Goal: Find specific page/section: Find specific page/section

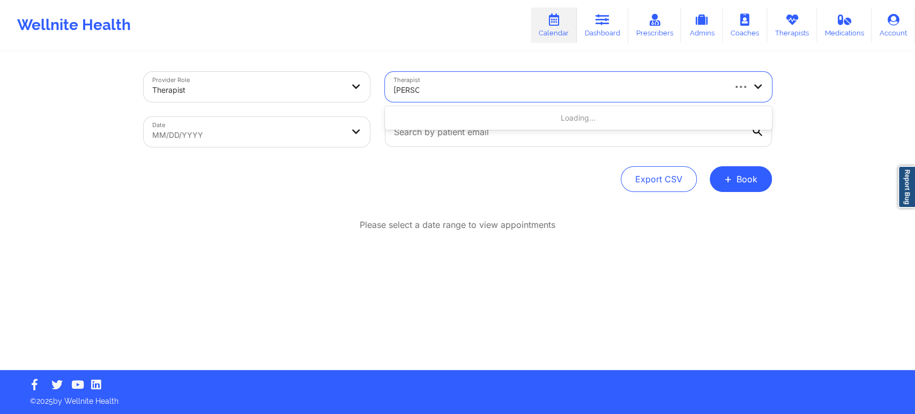
type input "scheree"
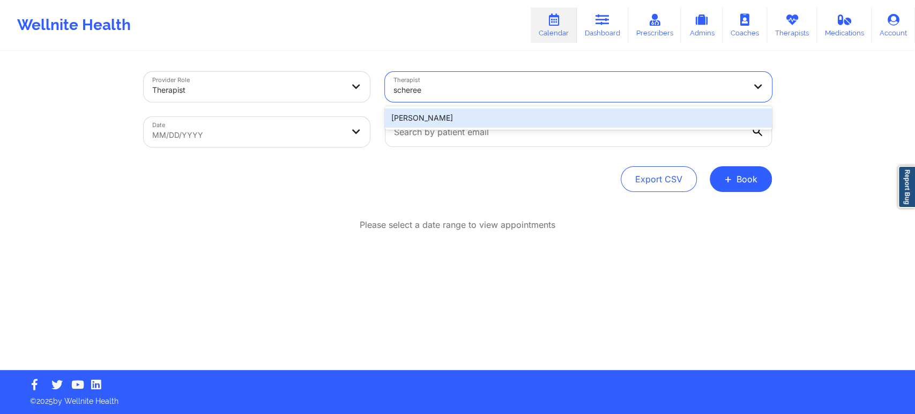
click at [466, 113] on div "[PERSON_NAME]" at bounding box center [578, 117] width 387 height 19
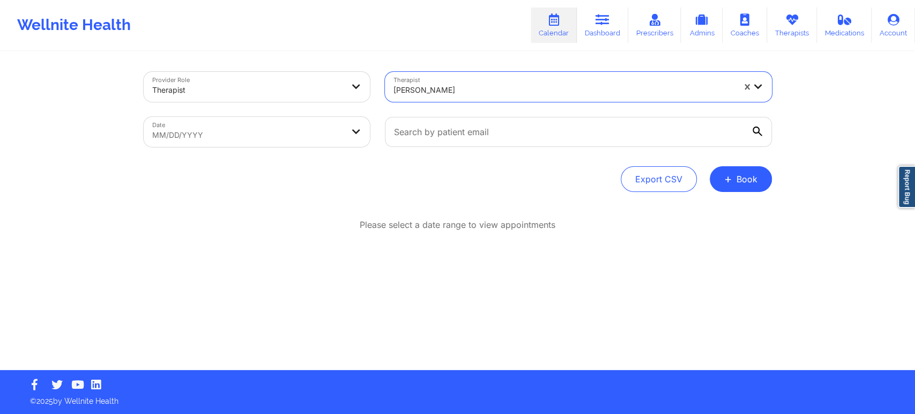
select select "2025-8"
select select "2025-9"
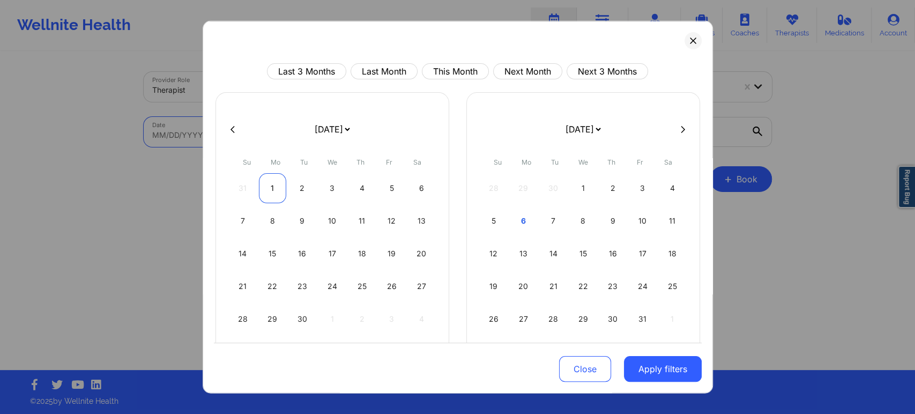
click at [262, 186] on div "1" at bounding box center [272, 188] width 27 height 30
select select "2025-8"
select select "2025-9"
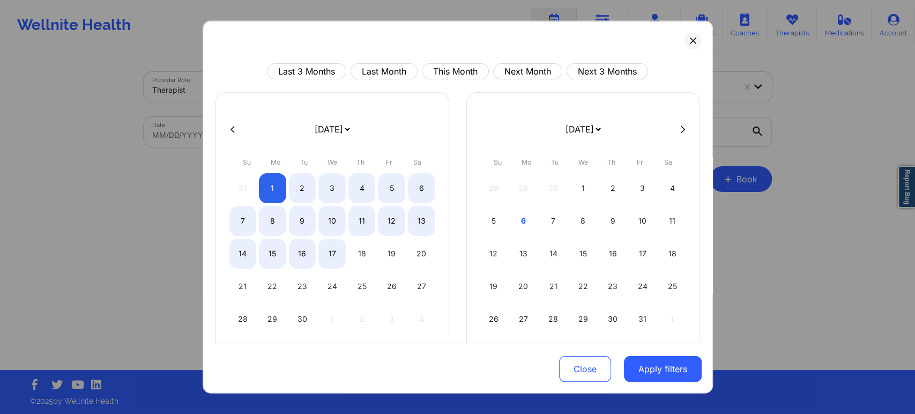
select select "2025-8"
select select "2025-9"
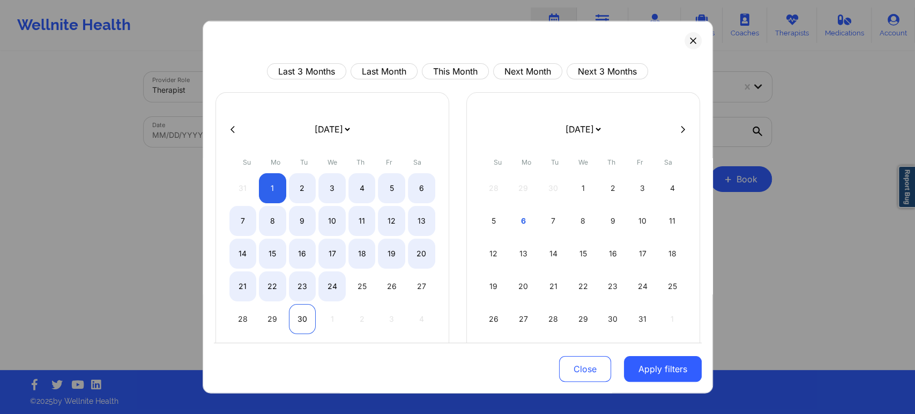
select select "2025-8"
select select "2025-9"
click at [307, 320] on div "30" at bounding box center [302, 319] width 27 height 30
select select "2025-8"
select select "2025-9"
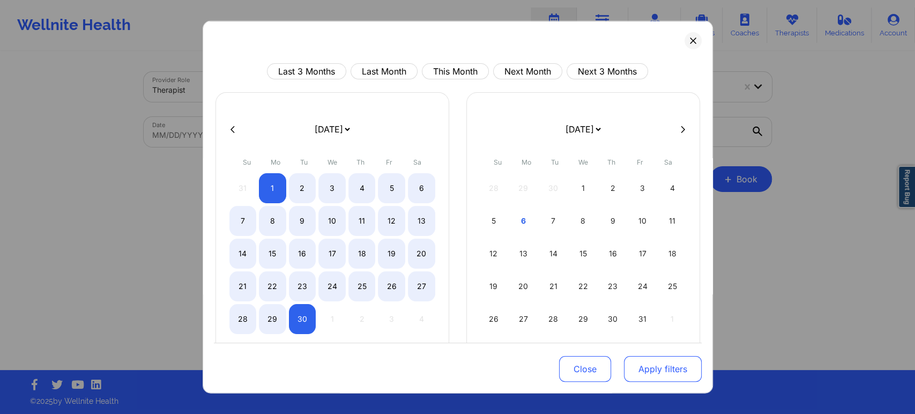
click at [644, 373] on button "Apply filters" at bounding box center [663, 369] width 78 height 26
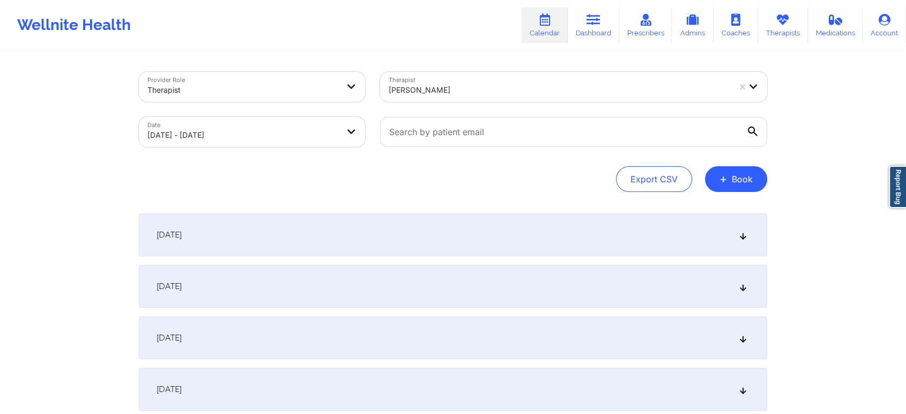
click at [728, 240] on div "[DATE]" at bounding box center [453, 234] width 628 height 43
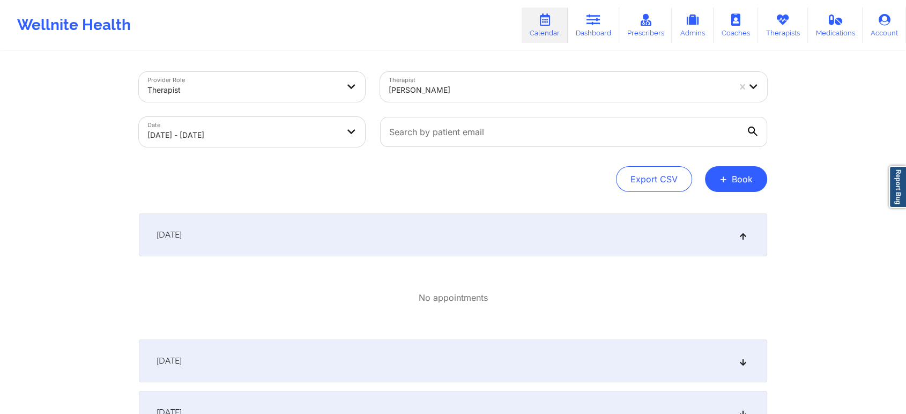
click at [740, 239] on icon at bounding box center [743, 235] width 9 height 8
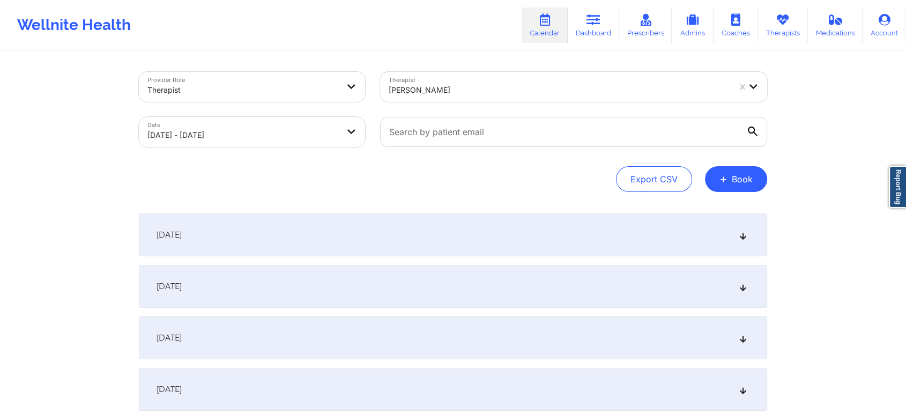
click at [728, 294] on div "[DATE]" at bounding box center [453, 286] width 628 height 43
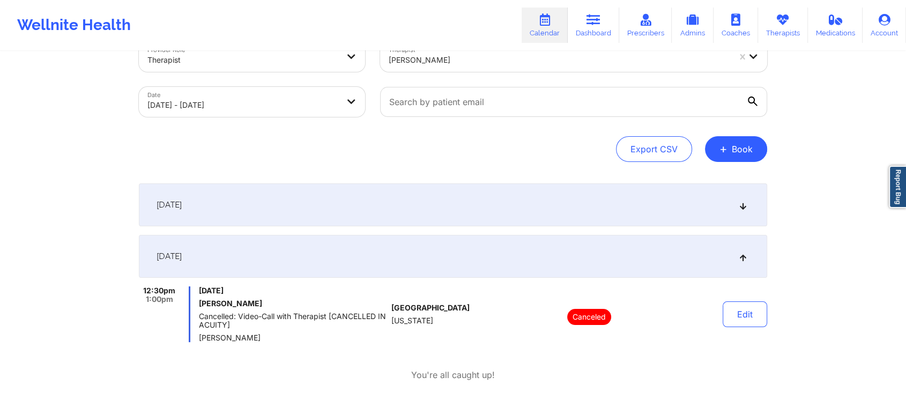
scroll to position [59, 0]
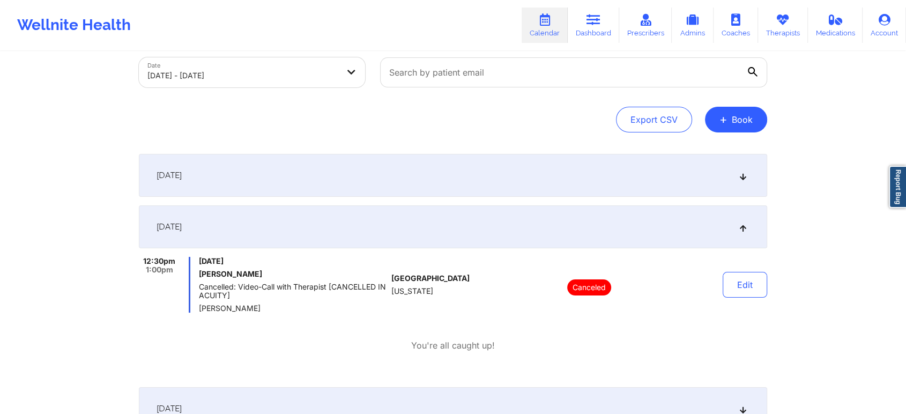
click at [747, 224] on div "[DATE]" at bounding box center [453, 226] width 628 height 43
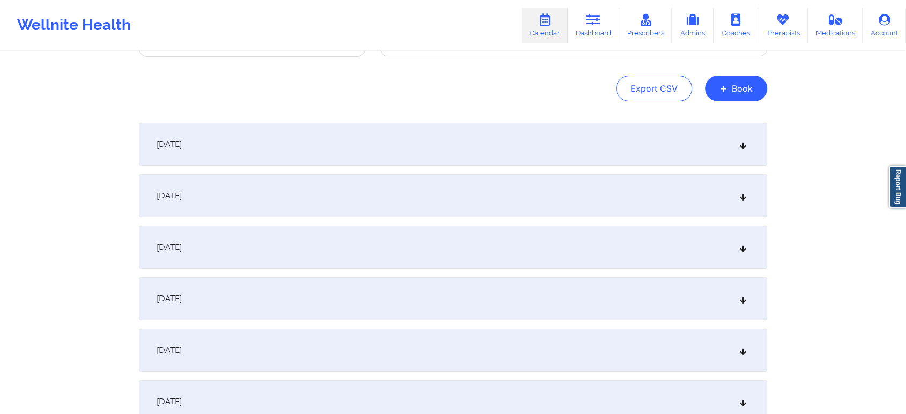
scroll to position [119, 0]
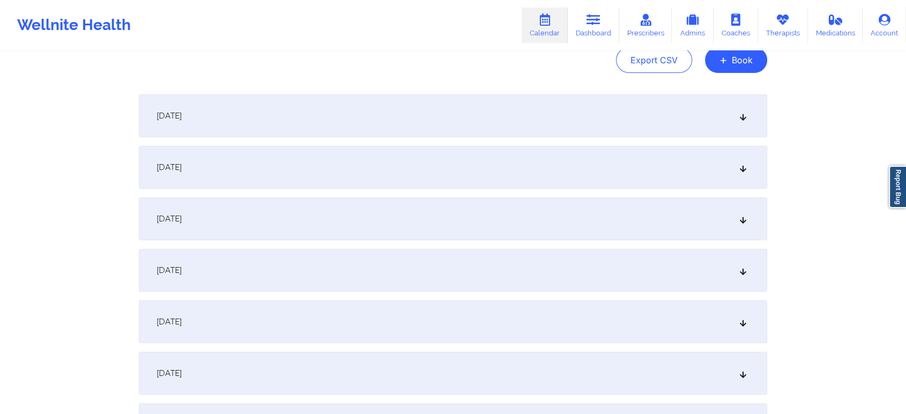
click at [748, 226] on div "[DATE]" at bounding box center [453, 218] width 628 height 43
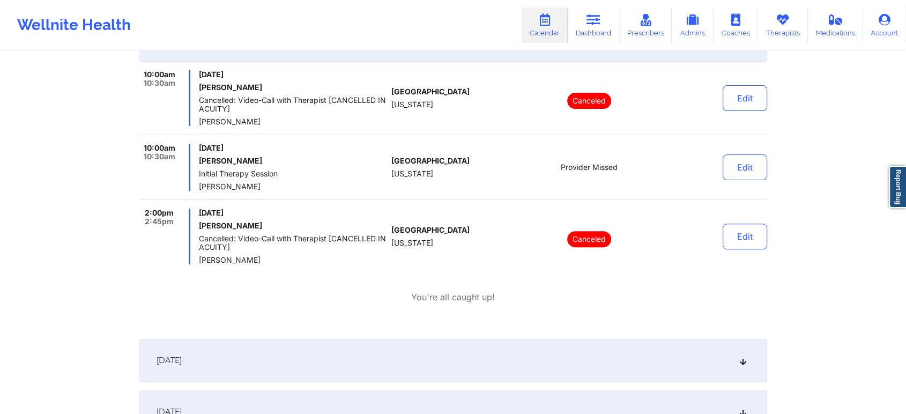
scroll to position [238, 0]
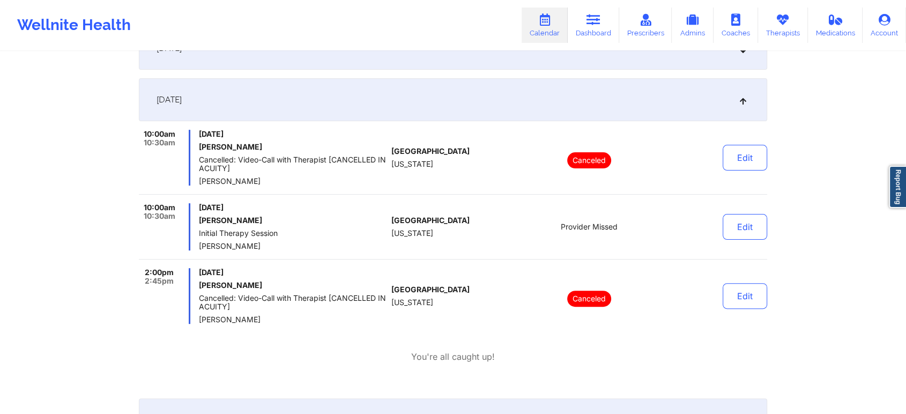
click at [748, 99] on div "[DATE]" at bounding box center [453, 99] width 628 height 43
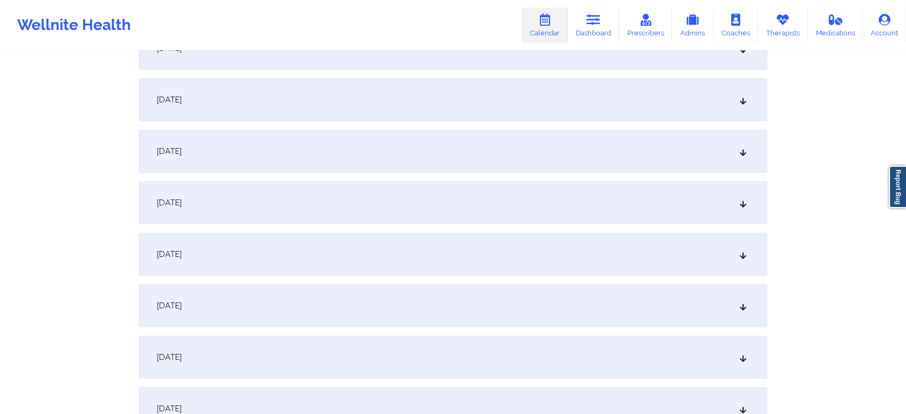
click at [742, 151] on icon at bounding box center [743, 151] width 9 height 8
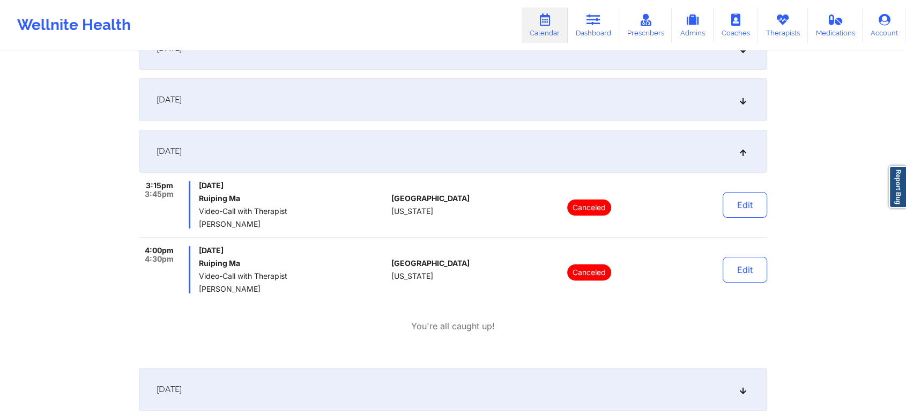
click at [742, 151] on icon at bounding box center [743, 151] width 9 height 8
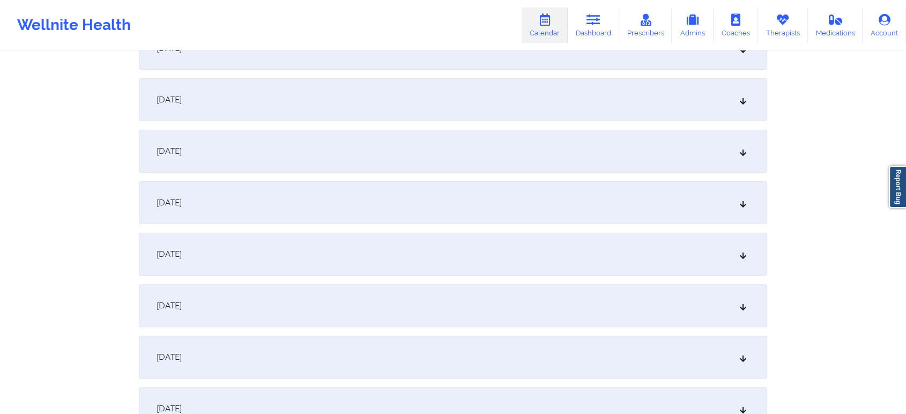
click at [746, 212] on div "[DATE]" at bounding box center [453, 202] width 628 height 43
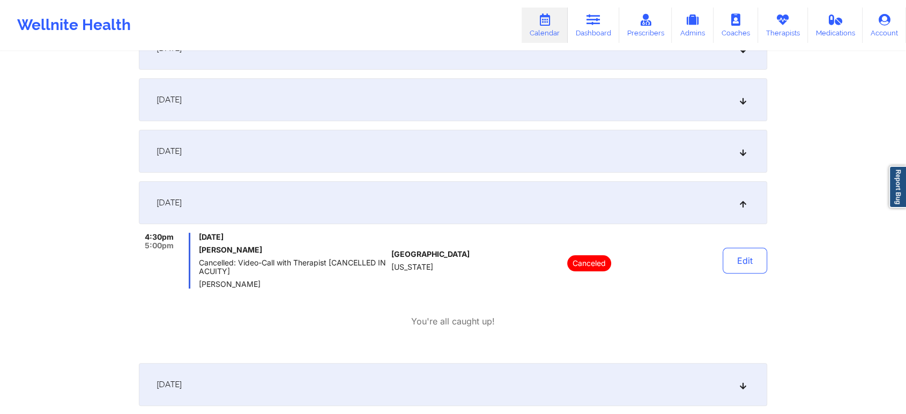
click at [744, 205] on icon at bounding box center [743, 203] width 9 height 8
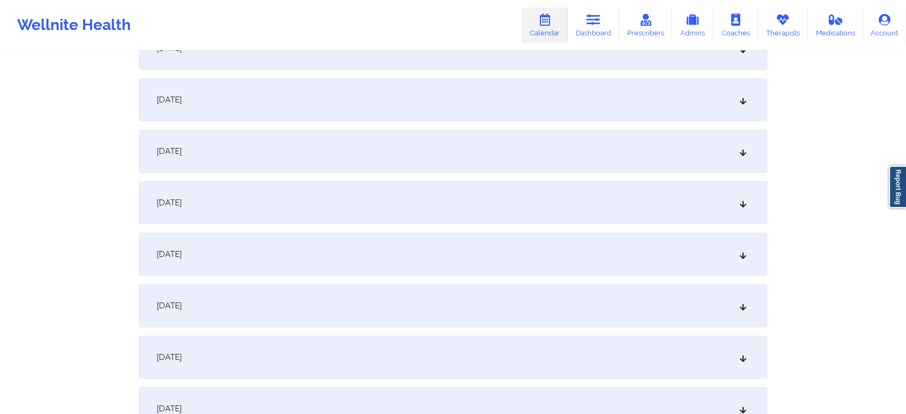
click at [748, 254] on div "[DATE]" at bounding box center [453, 254] width 628 height 43
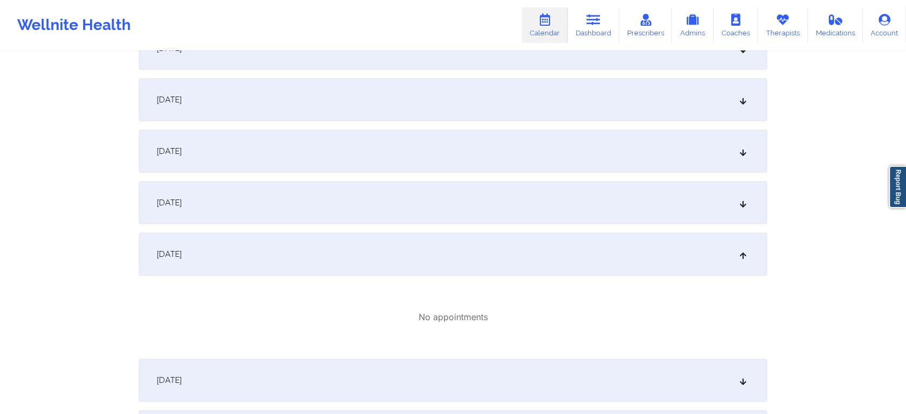
click at [746, 254] on icon at bounding box center [743, 254] width 9 height 8
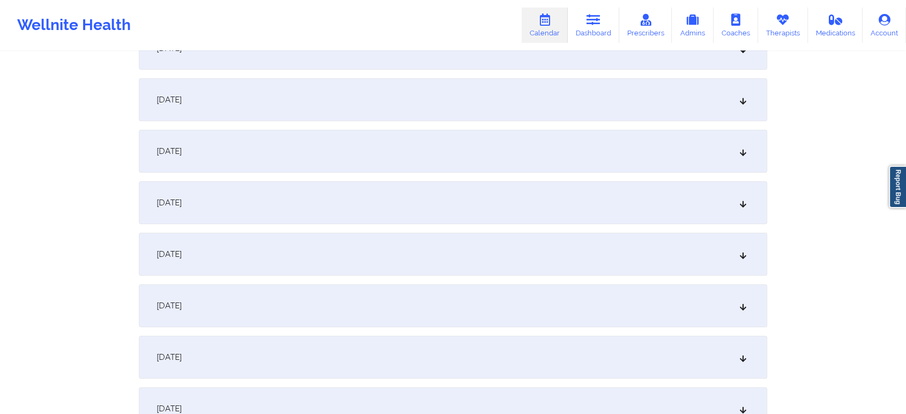
click at [745, 300] on div "[DATE]" at bounding box center [453, 305] width 628 height 43
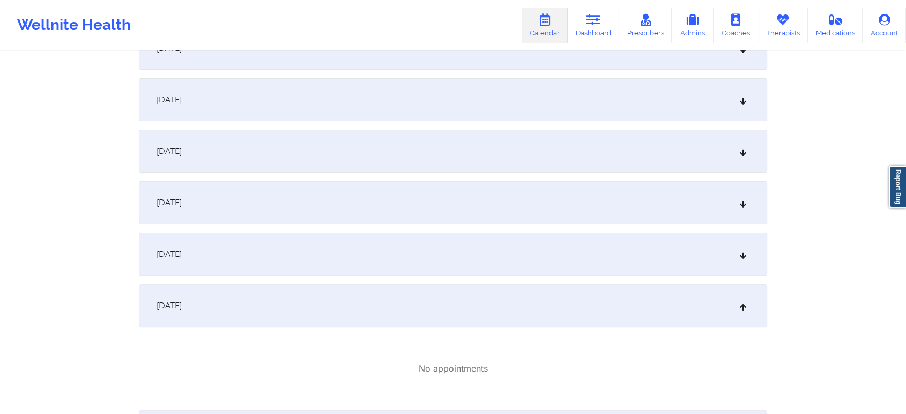
click at [742, 309] on icon at bounding box center [743, 306] width 9 height 8
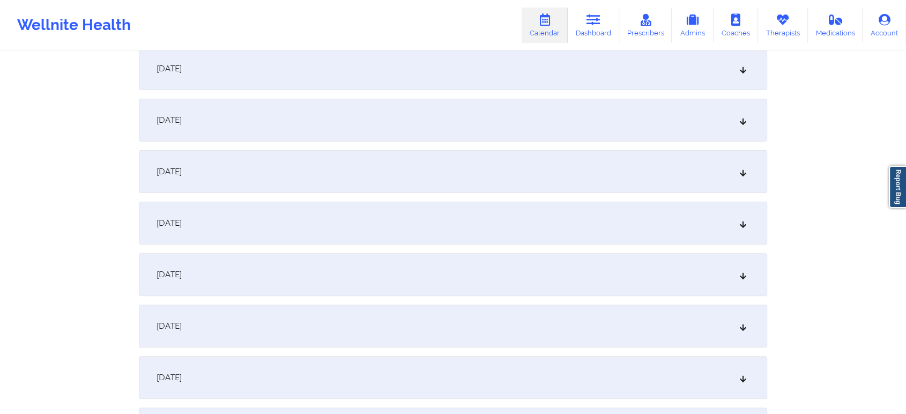
scroll to position [297, 0]
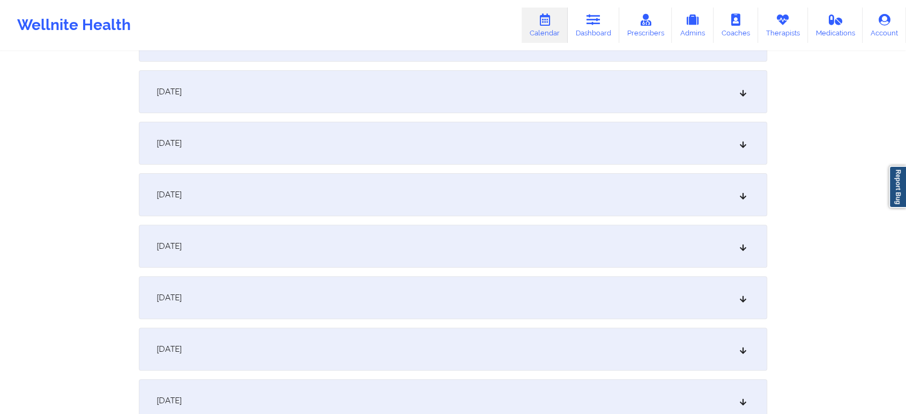
click at [744, 299] on icon at bounding box center [743, 298] width 9 height 8
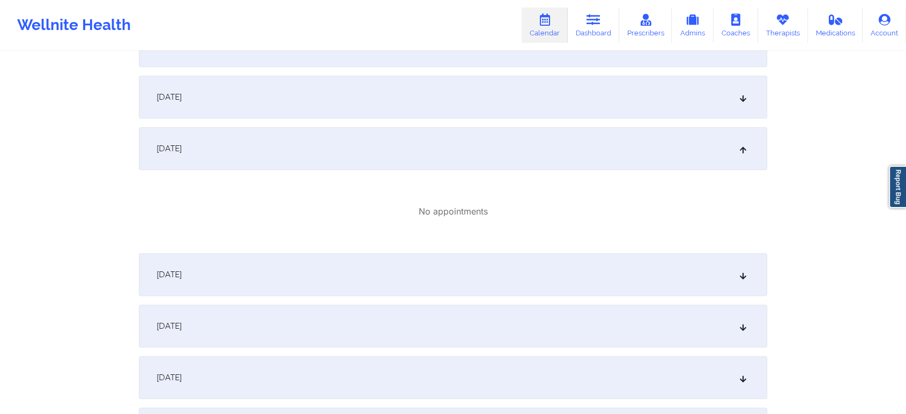
scroll to position [476, 0]
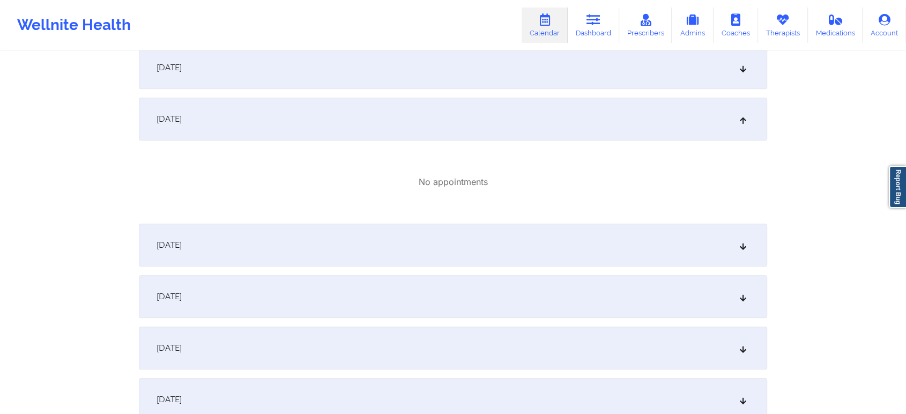
click at [737, 128] on div "[DATE]" at bounding box center [453, 119] width 628 height 43
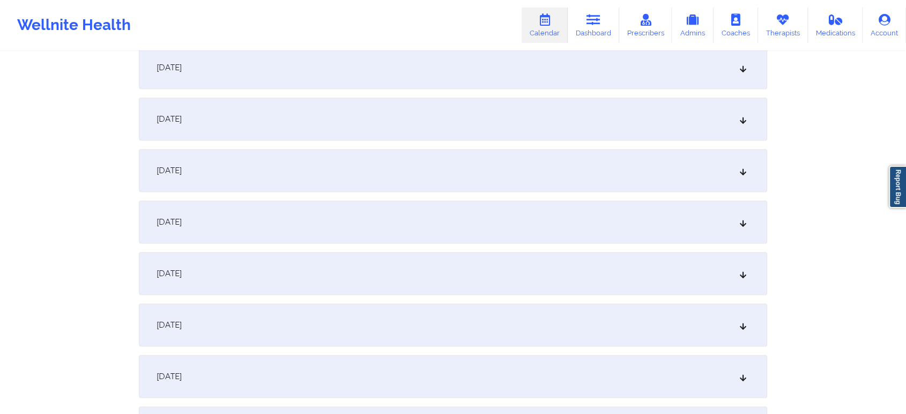
click at [746, 170] on icon at bounding box center [743, 171] width 9 height 8
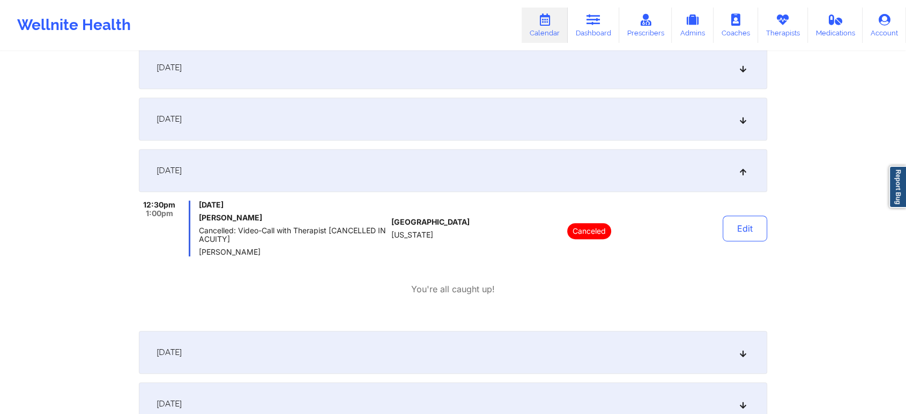
click at [746, 170] on icon at bounding box center [743, 171] width 9 height 8
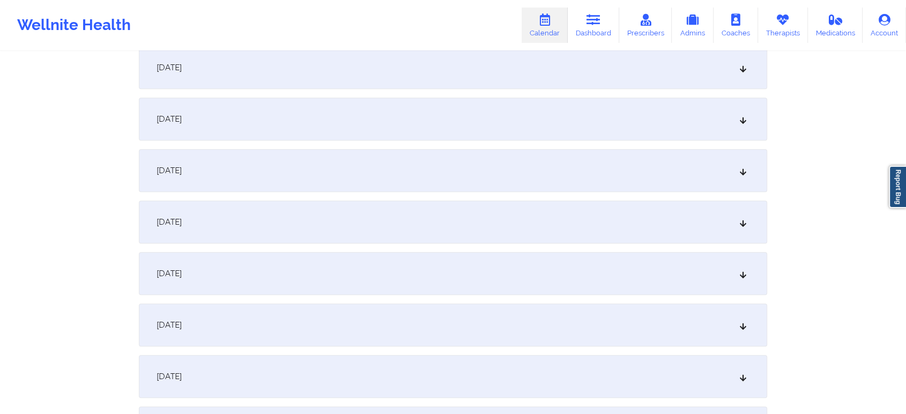
click at [742, 226] on icon at bounding box center [743, 222] width 9 height 8
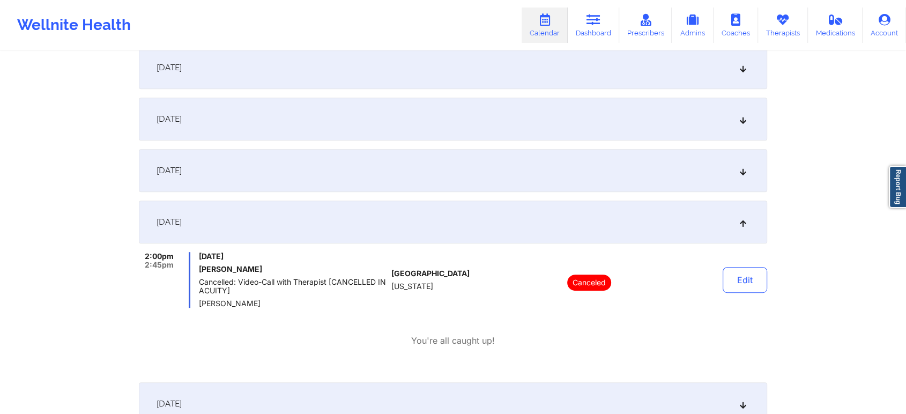
click at [743, 220] on icon at bounding box center [743, 222] width 9 height 8
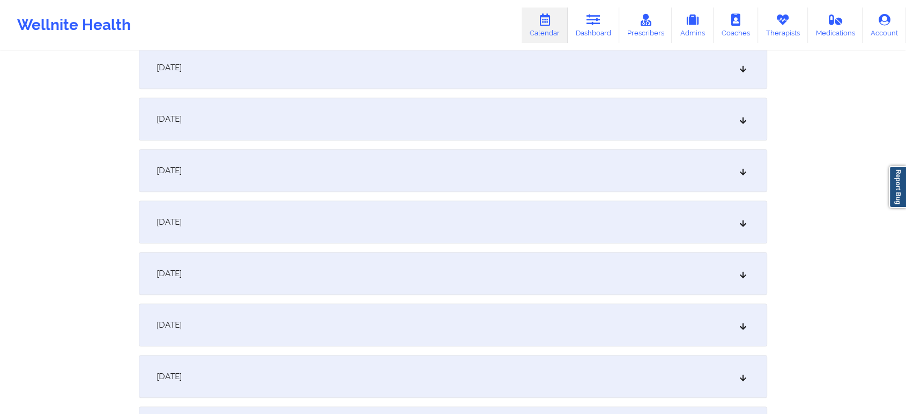
click at [745, 281] on div "[DATE]" at bounding box center [453, 273] width 628 height 43
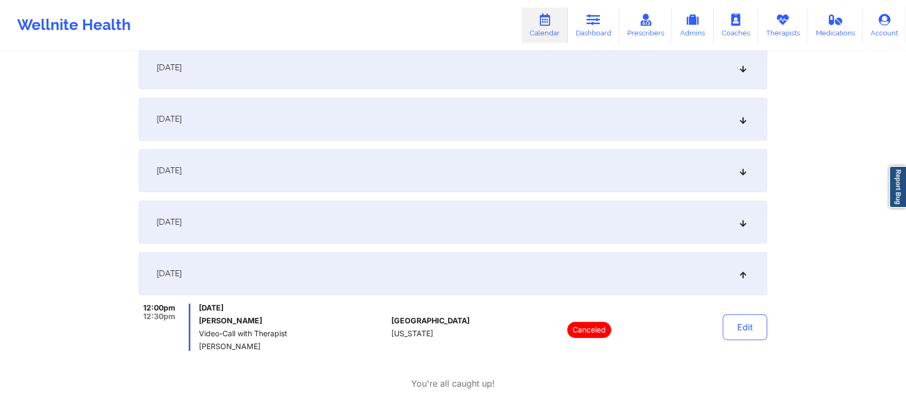
click at [742, 275] on icon at bounding box center [743, 274] width 9 height 8
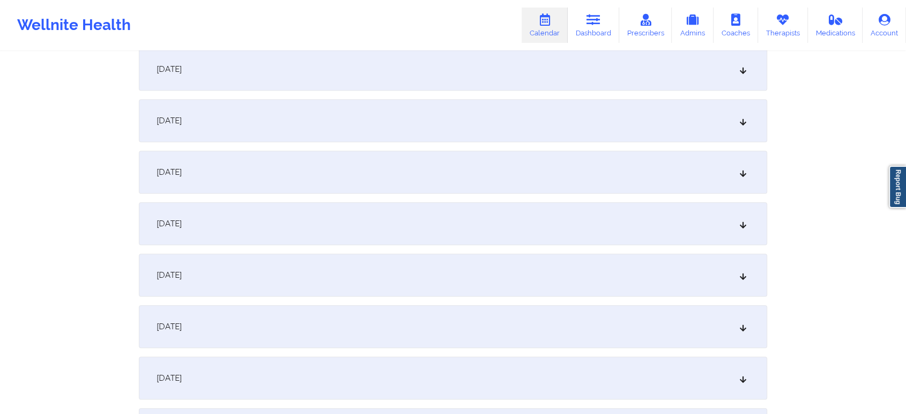
scroll to position [0, 0]
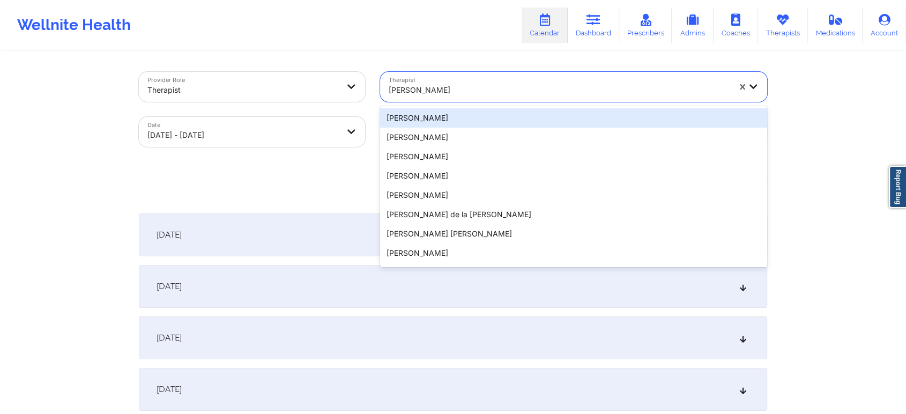
click at [459, 92] on div at bounding box center [559, 90] width 341 height 13
type input "a"
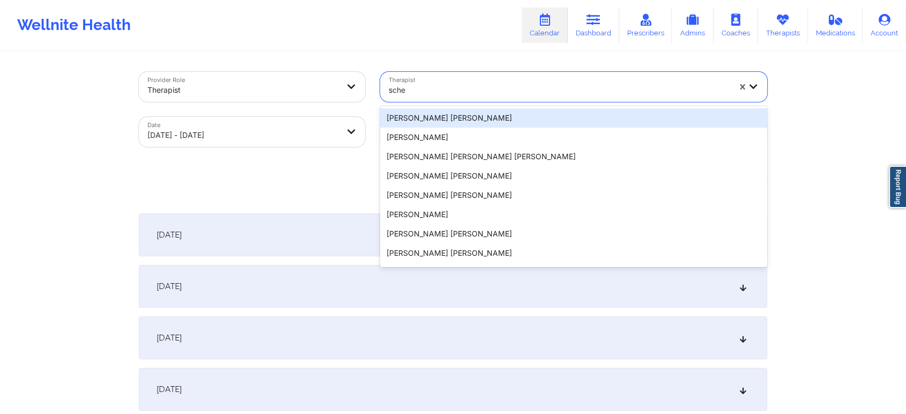
type input "[PERSON_NAME]"
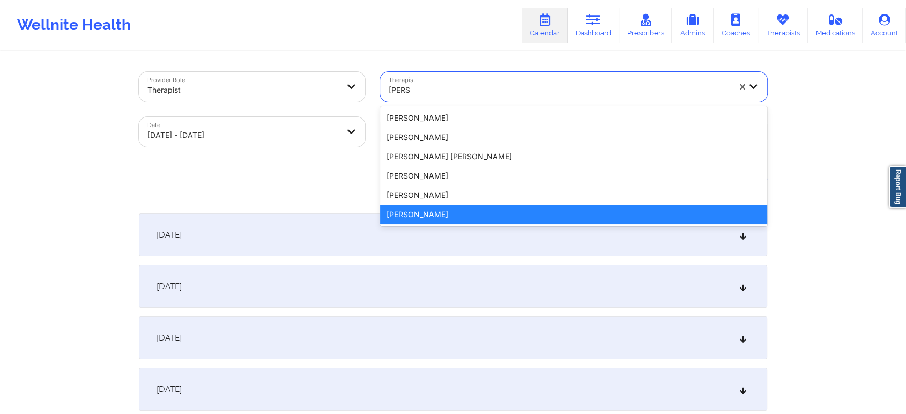
click at [436, 215] on div "[PERSON_NAME]" at bounding box center [573, 214] width 387 height 19
